Goal: Find specific page/section: Find specific page/section

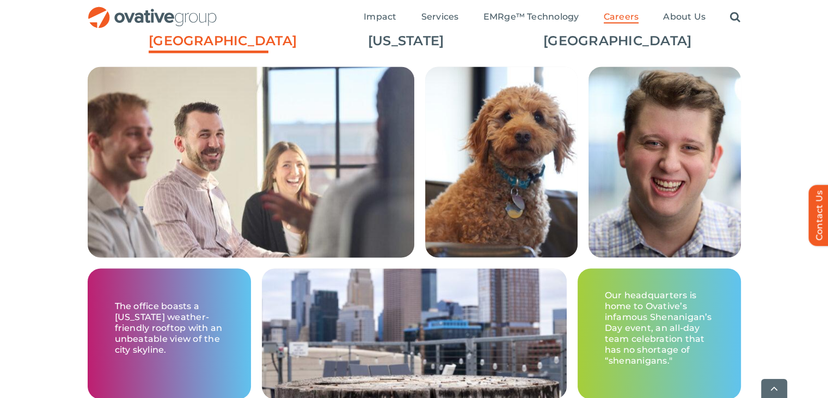
scroll to position [1743, 0]
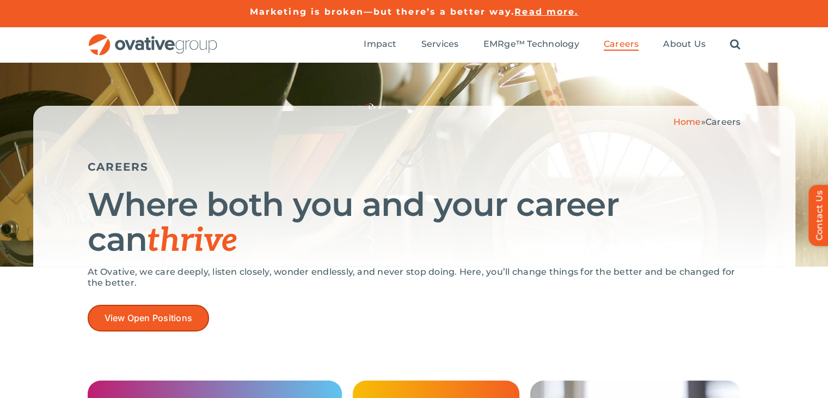
click at [197, 313] on link "View Open Positions" at bounding box center [149, 317] width 122 height 27
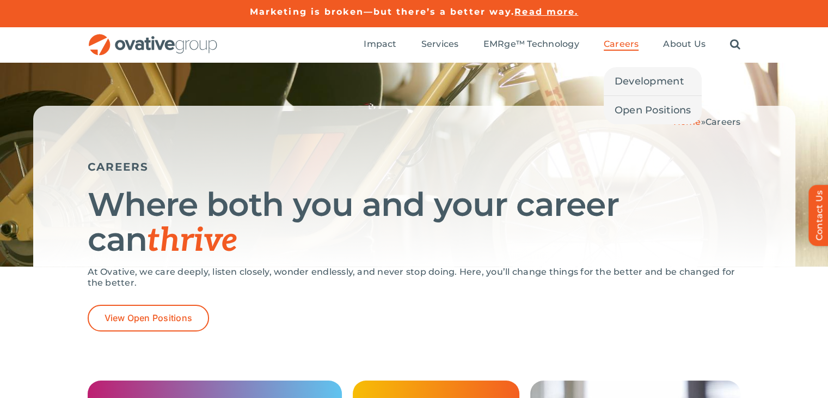
click at [633, 48] on span "Careers" at bounding box center [621, 44] width 35 height 11
click at [734, 44] on link "Search" at bounding box center [735, 45] width 10 height 12
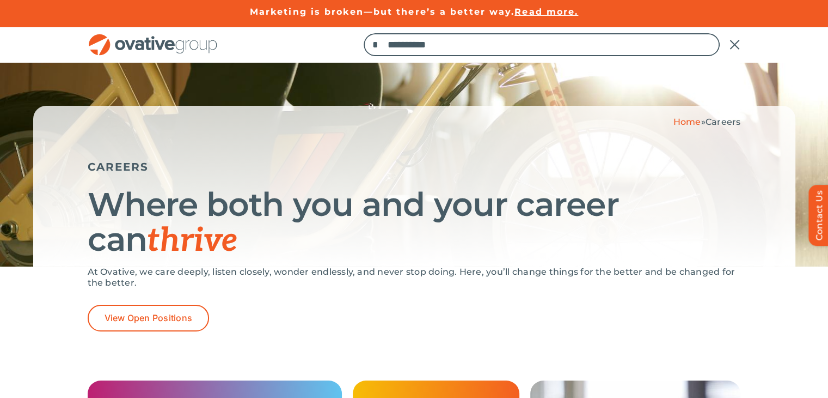
type input "**********"
click at [364, 33] on input "*" at bounding box center [375, 44] width 23 height 23
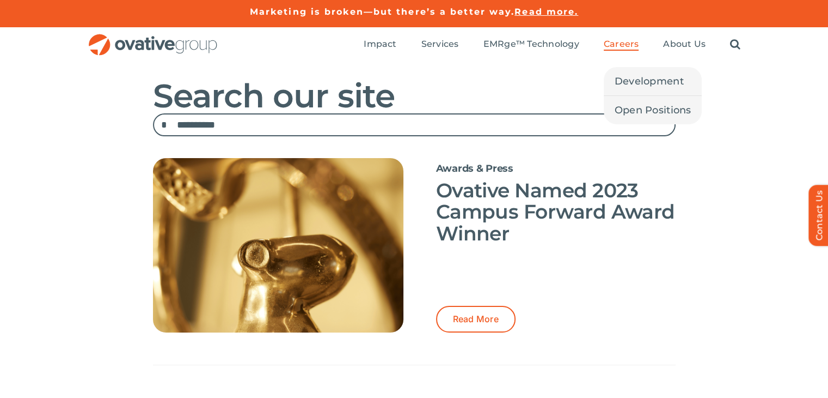
click at [627, 44] on span "Careers" at bounding box center [621, 44] width 35 height 11
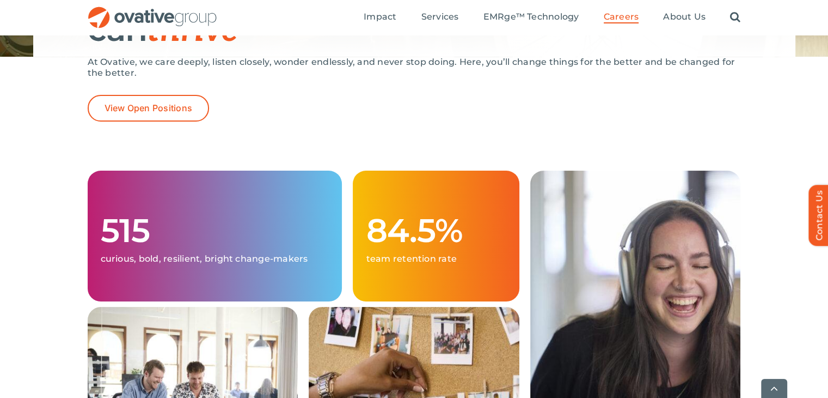
scroll to position [272, 0]
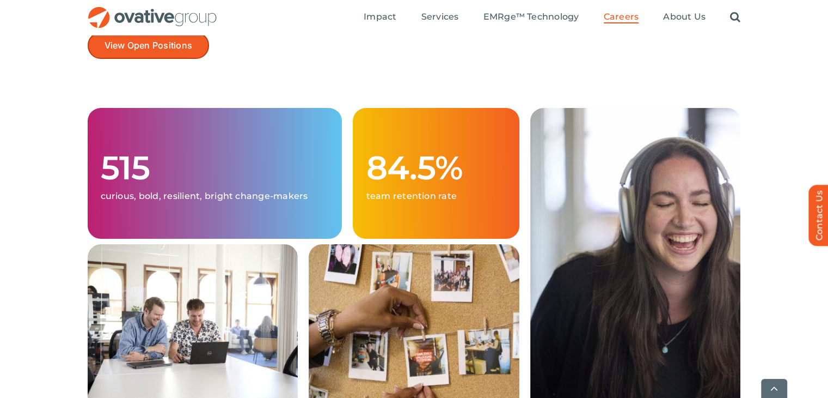
click at [153, 56] on link "View Open Positions" at bounding box center [149, 45] width 122 height 27
